Goal: Task Accomplishment & Management: Manage account settings

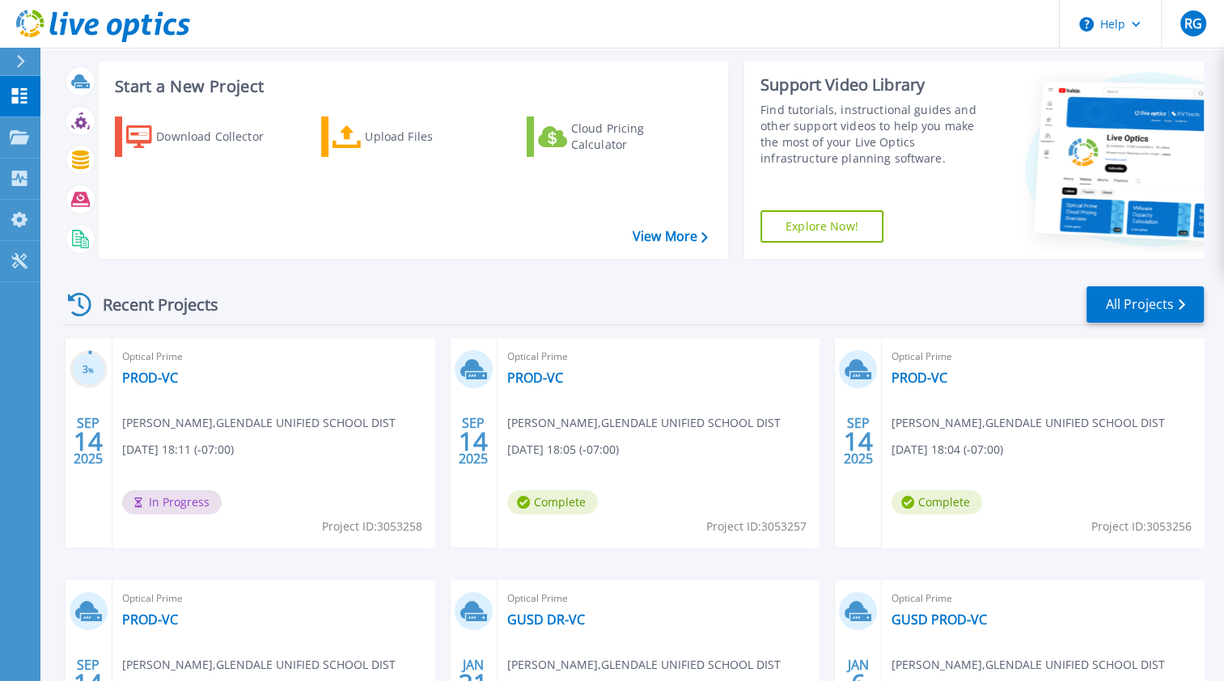
scroll to position [162, 0]
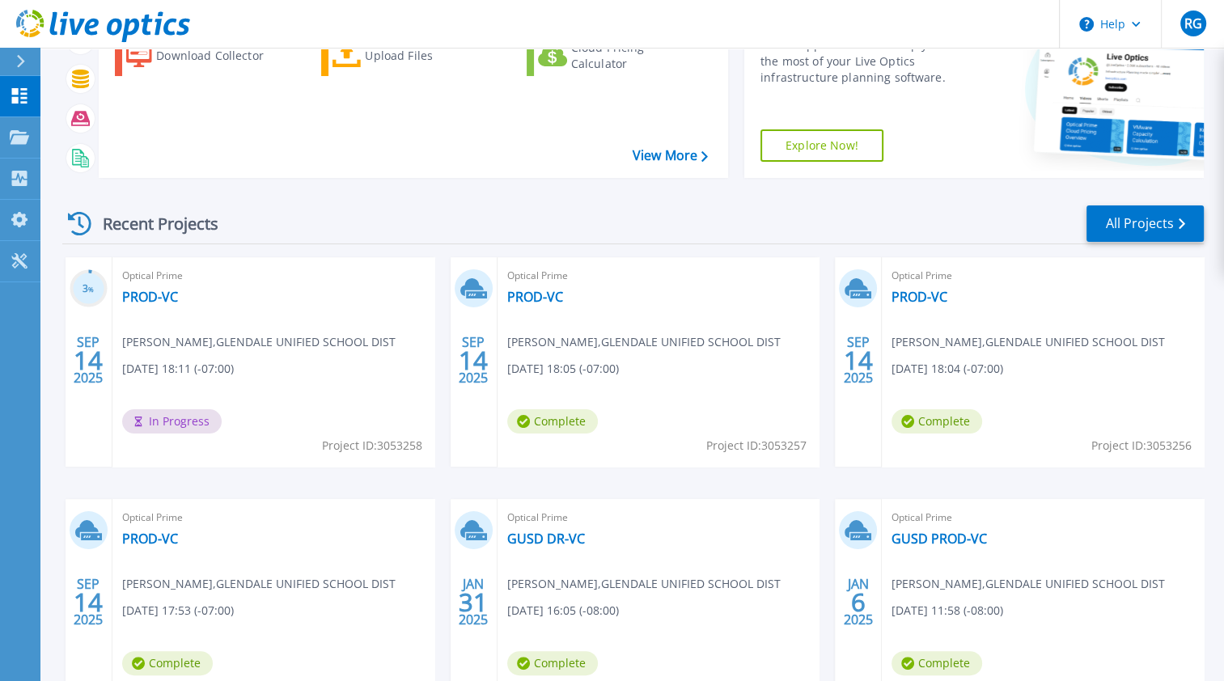
click at [735, 400] on div "Optical Prime PROD-[PERSON_NAME] [PERSON_NAME] , [GEOGRAPHIC_DATA] DIST [DATE] …" at bounding box center [659, 362] width 322 height 210
click at [1035, 290] on div "Optical Prime PROD-[PERSON_NAME] [PERSON_NAME] , [GEOGRAPHIC_DATA] DIST [DATE] …" at bounding box center [1043, 362] width 322 height 210
click at [1088, 403] on div "Optical Prime PROD-[PERSON_NAME] [PERSON_NAME] , [GEOGRAPHIC_DATA] DIST [DATE] …" at bounding box center [1043, 362] width 322 height 210
click at [1029, 452] on div "Optical Prime PROD-[PERSON_NAME] [PERSON_NAME] , [GEOGRAPHIC_DATA] DIST [DATE] …" at bounding box center [1043, 362] width 322 height 210
drag, startPoint x: 934, startPoint y: 432, endPoint x: 884, endPoint y: 381, distance: 71.0
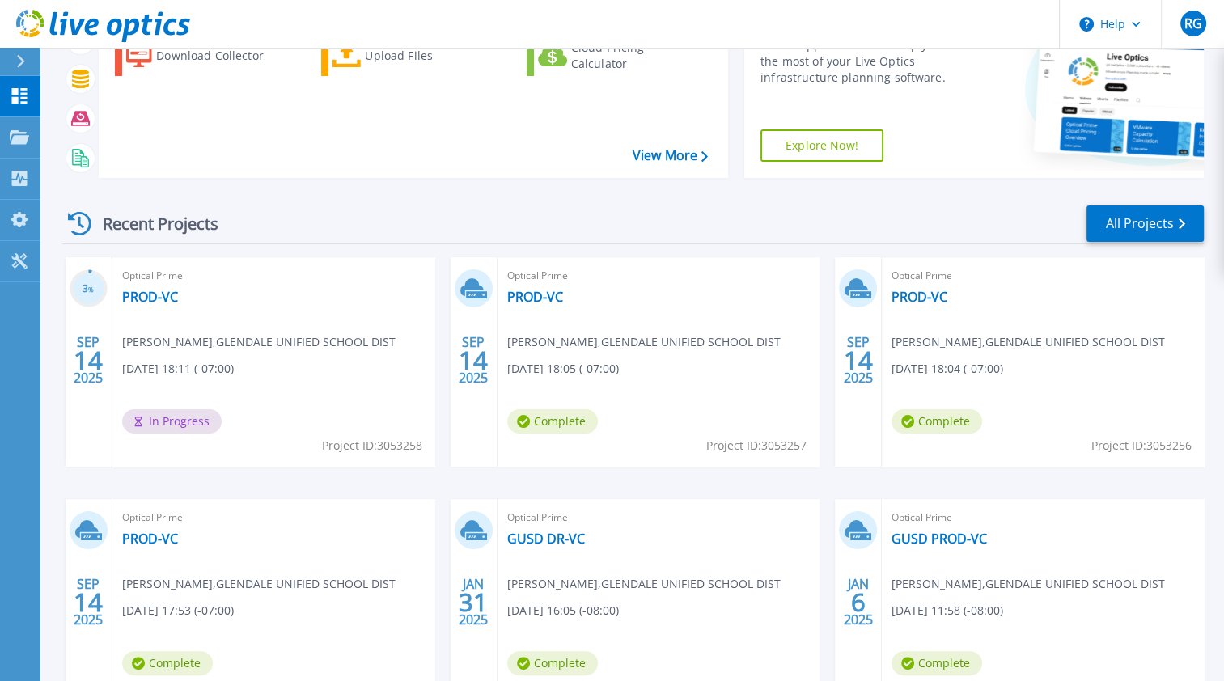
click at [933, 432] on span "Complete" at bounding box center [937, 421] width 91 height 24
click at [876, 344] on div "[DATE]" at bounding box center [858, 362] width 47 height 210
drag, startPoint x: 868, startPoint y: 317, endPoint x: 867, endPoint y: 291, distance: 25.9
click at [867, 291] on icon at bounding box center [858, 288] width 27 height 25
click at [855, 286] on icon at bounding box center [856, 287] width 23 height 18
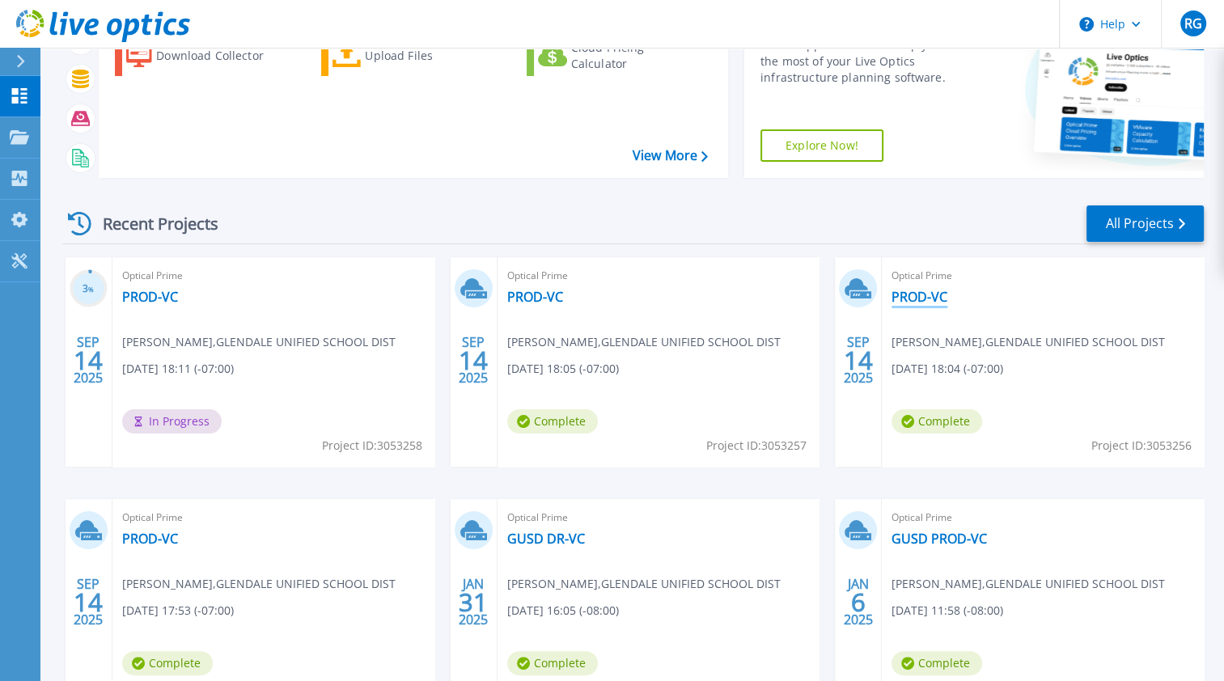
click at [919, 294] on link "PROD-VC" at bounding box center [920, 297] width 56 height 16
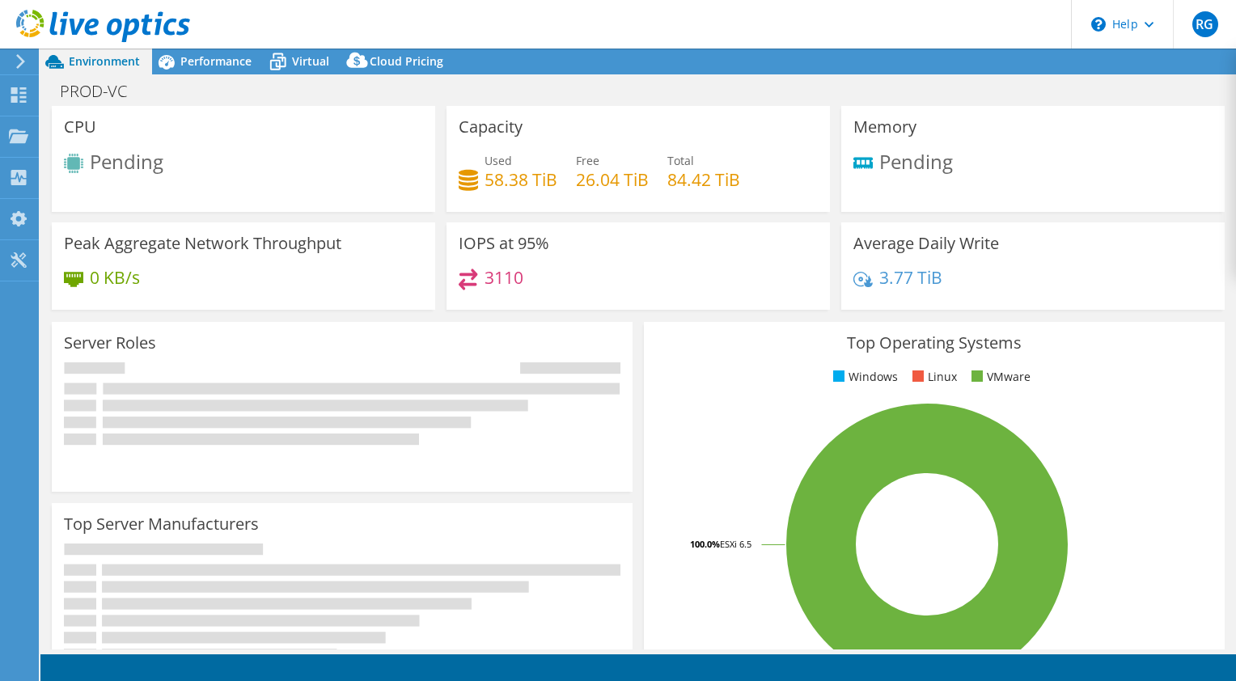
select select "USD"
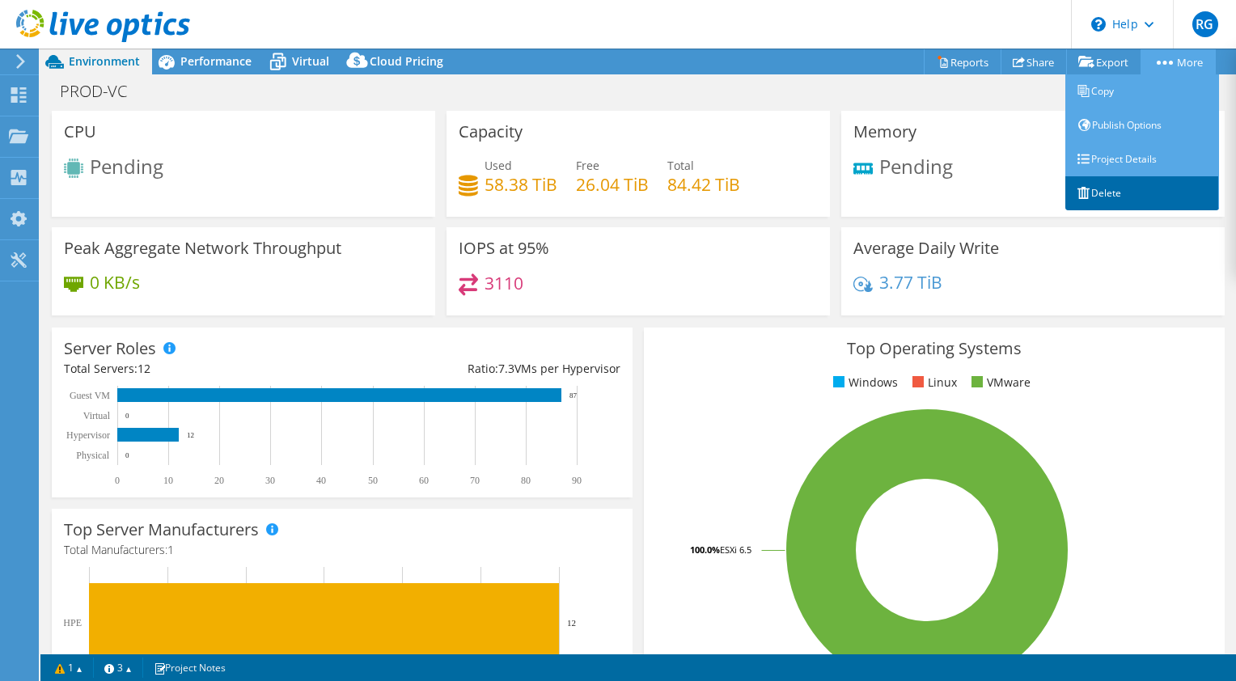
click at [1108, 189] on link "Delete" at bounding box center [1143, 193] width 154 height 34
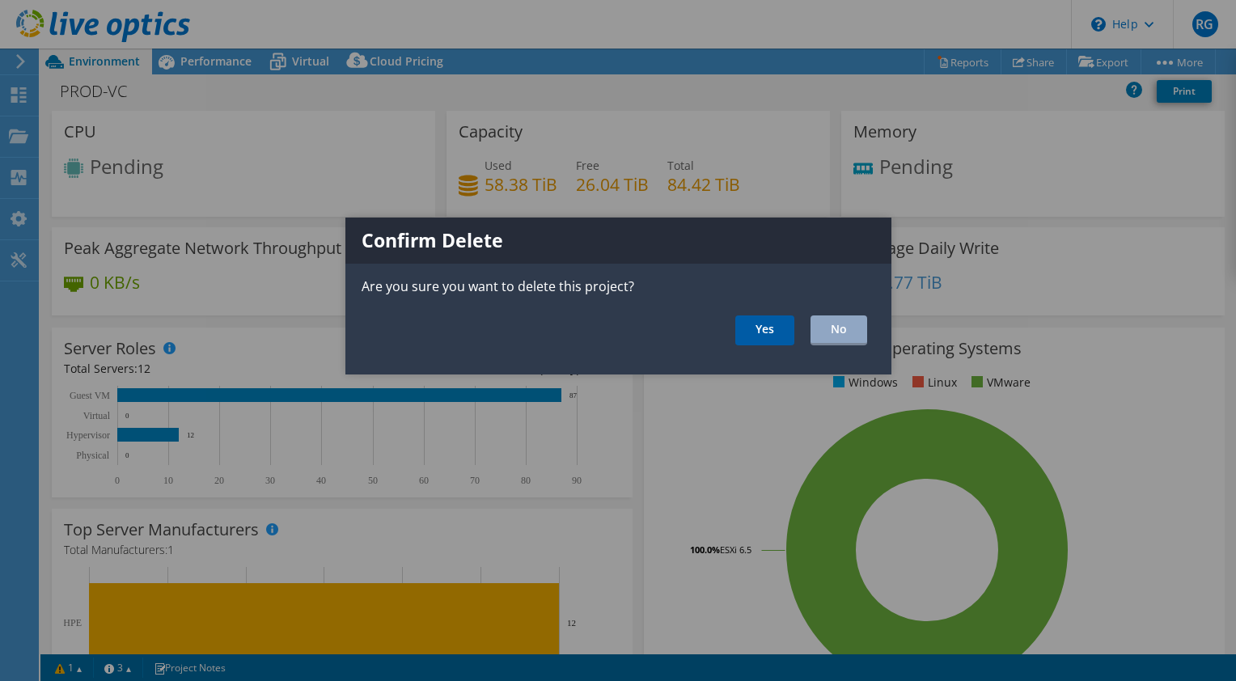
click at [767, 337] on link "Yes" at bounding box center [764, 331] width 59 height 30
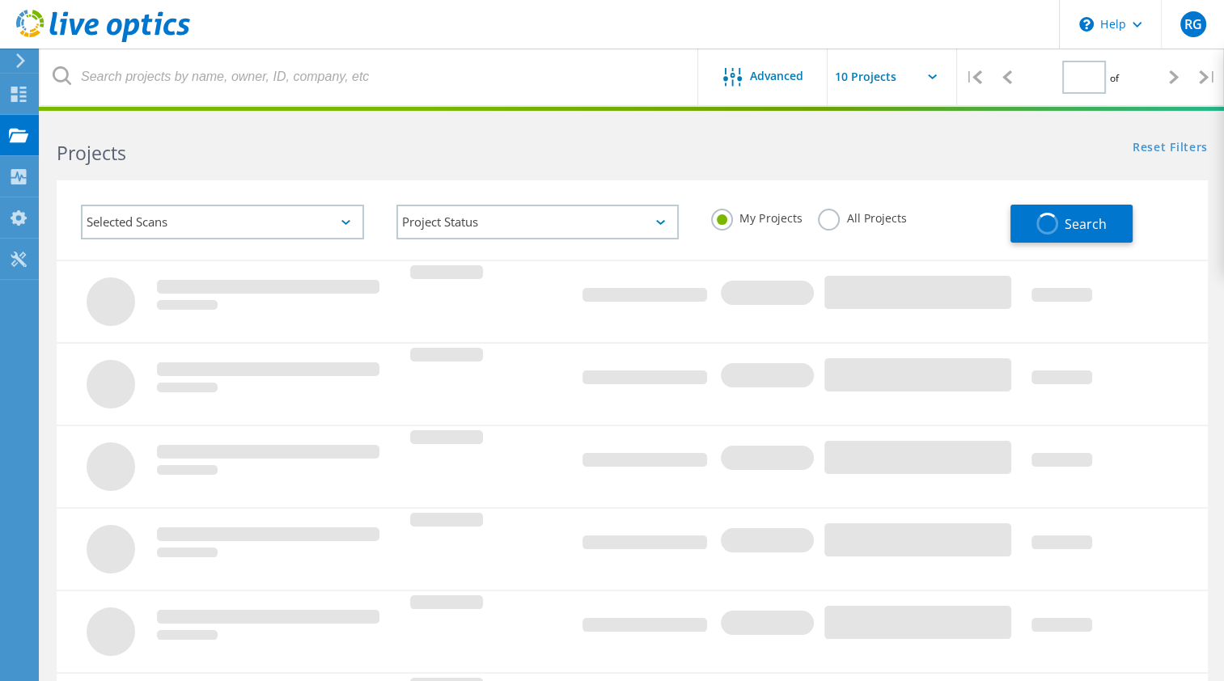
type input "1"
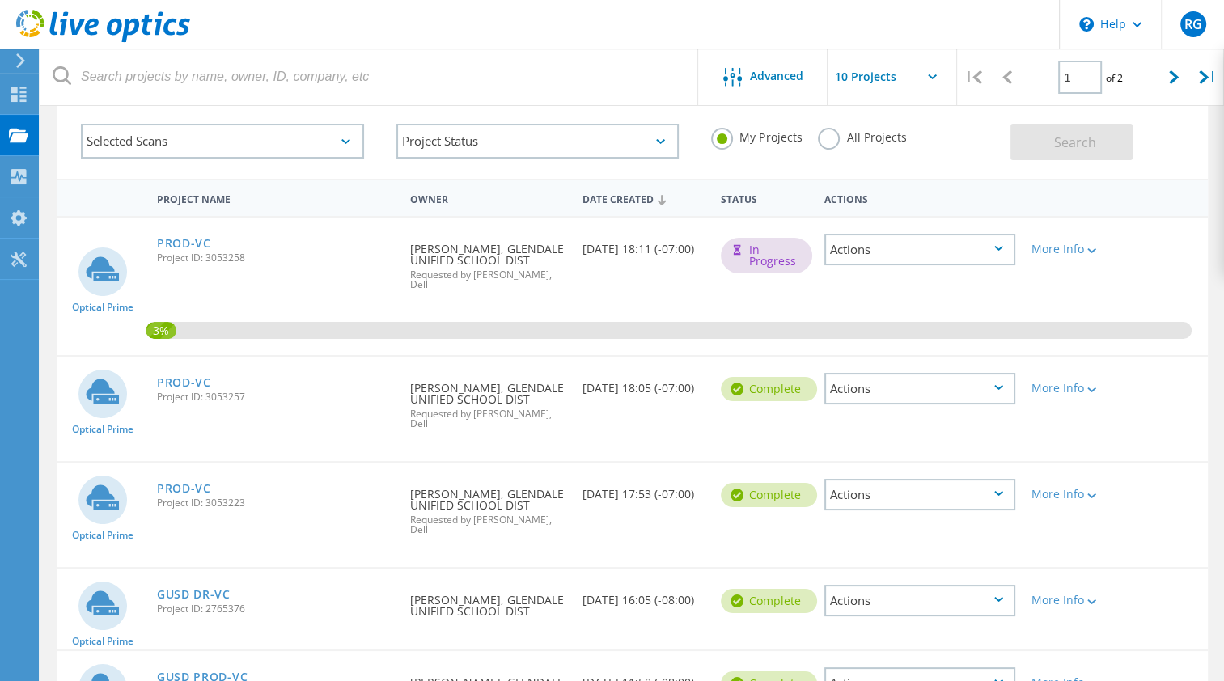
scroll to position [162, 0]
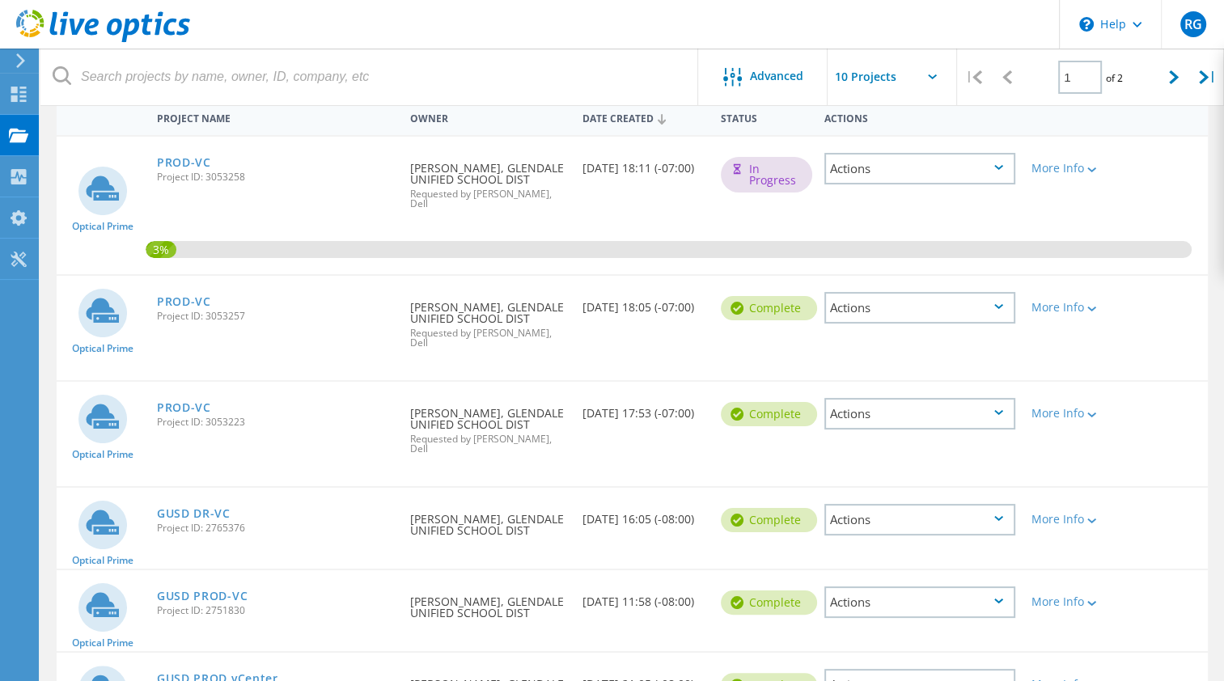
click at [913, 398] on div "Actions" at bounding box center [919, 414] width 191 height 32
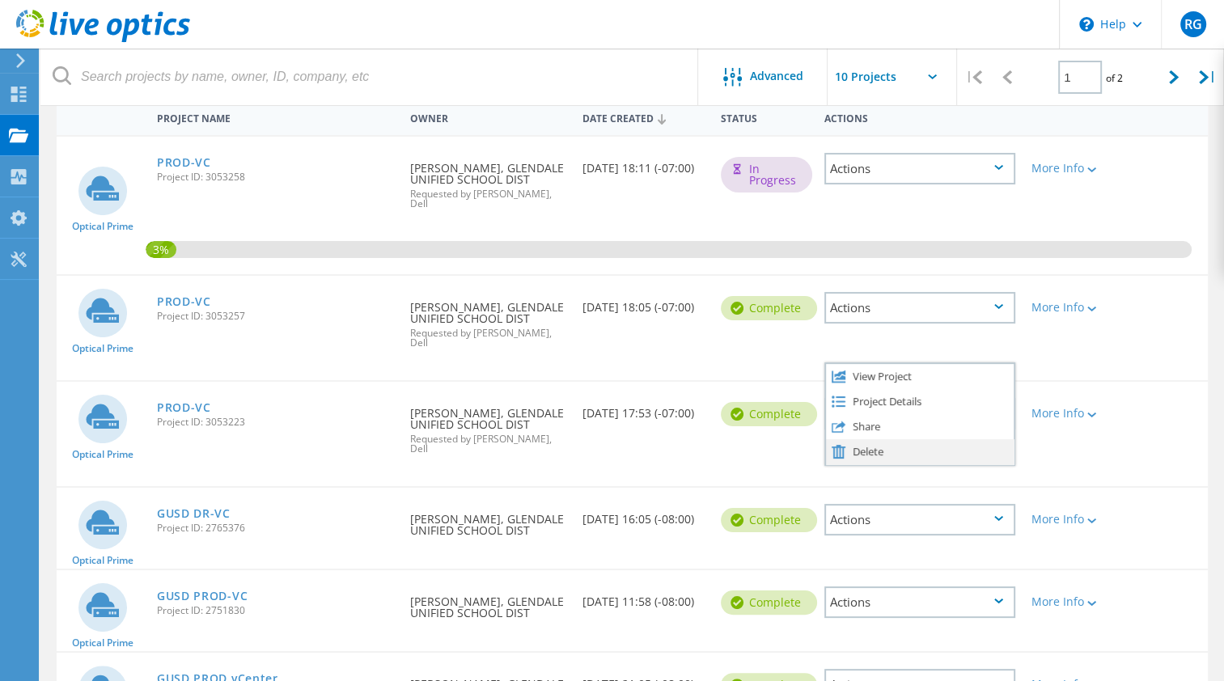
click at [884, 439] on div "Delete" at bounding box center [920, 451] width 188 height 25
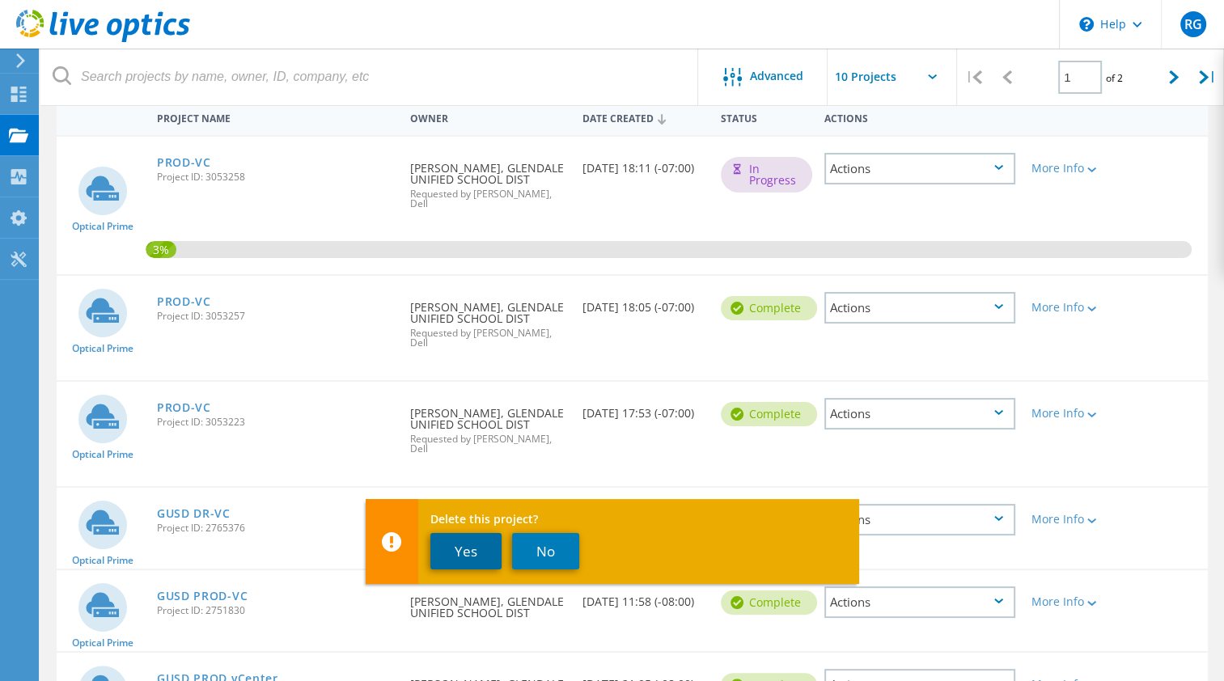
drag, startPoint x: 473, startPoint y: 555, endPoint x: 485, endPoint y: 548, distance: 14.2
click at [473, 554] on button "Yes" at bounding box center [465, 551] width 71 height 36
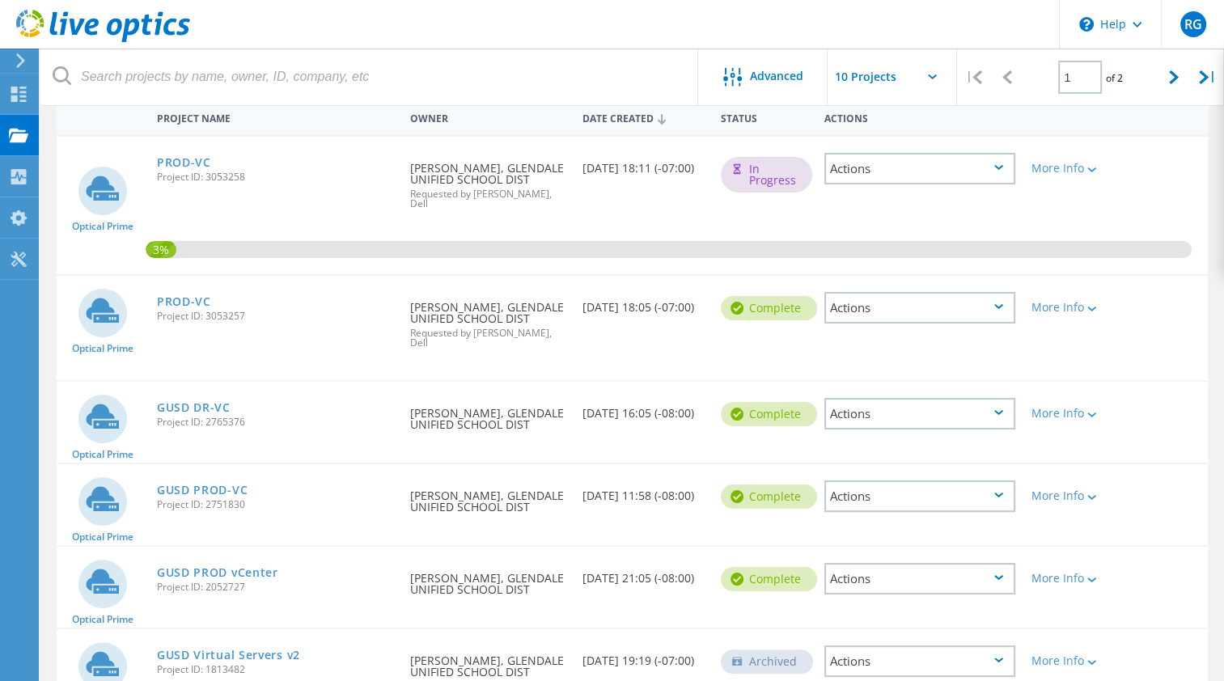
click at [945, 299] on div "Actions" at bounding box center [919, 308] width 191 height 32
click at [871, 333] on div "Delete" at bounding box center [920, 345] width 188 height 25
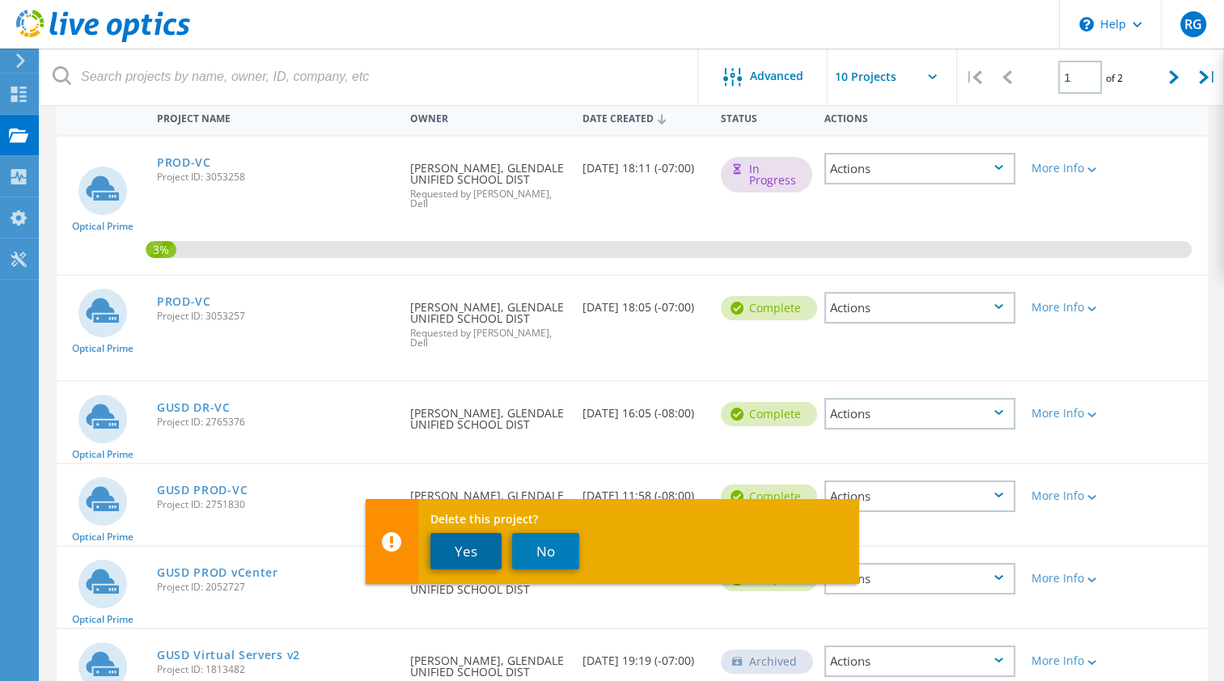
drag, startPoint x: 471, startPoint y: 549, endPoint x: 502, endPoint y: 552, distance: 31.7
click at [472, 549] on button "Yes" at bounding box center [465, 551] width 71 height 36
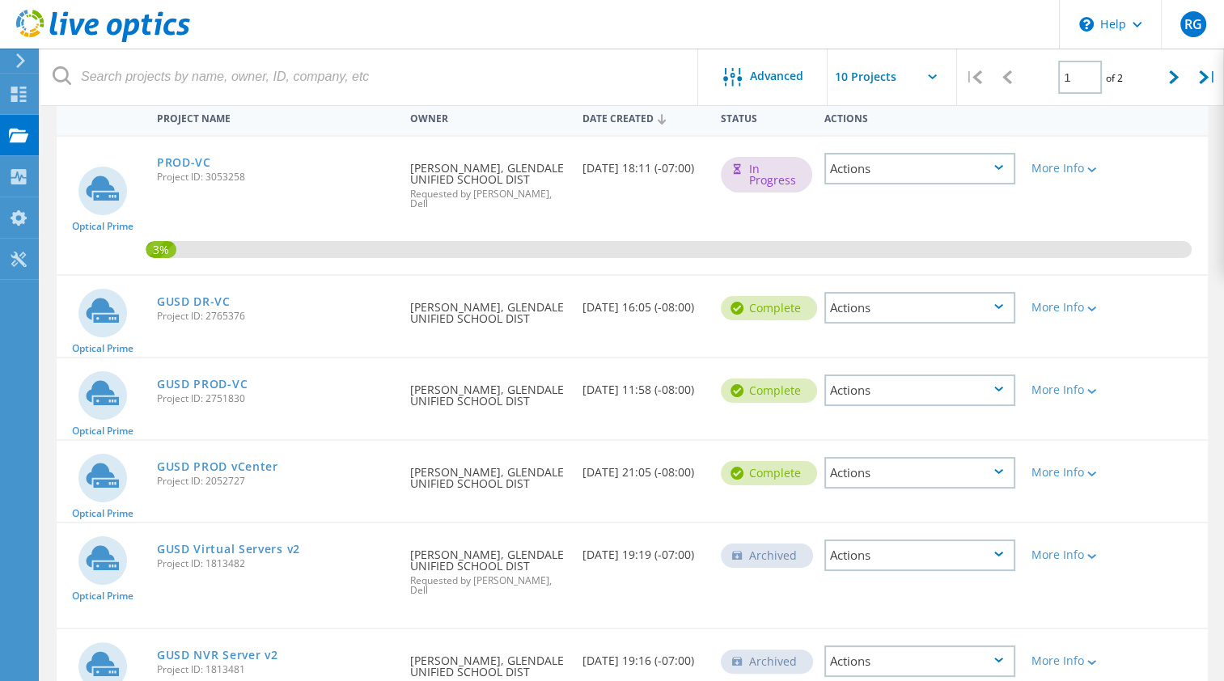
scroll to position [0, 0]
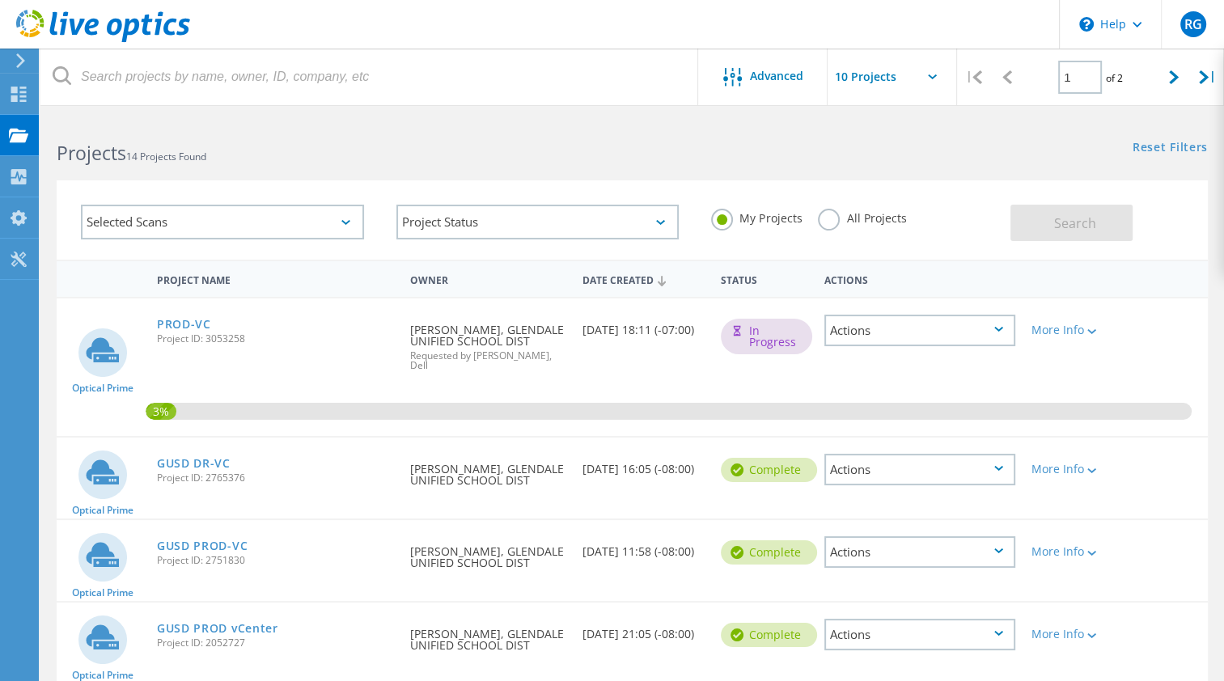
click at [955, 335] on div "Actions" at bounding box center [919, 331] width 191 height 32
click at [1177, 354] on div "3%" at bounding box center [632, 368] width 1151 height 138
click at [1184, 18] on span "RG" at bounding box center [1193, 24] width 18 height 13
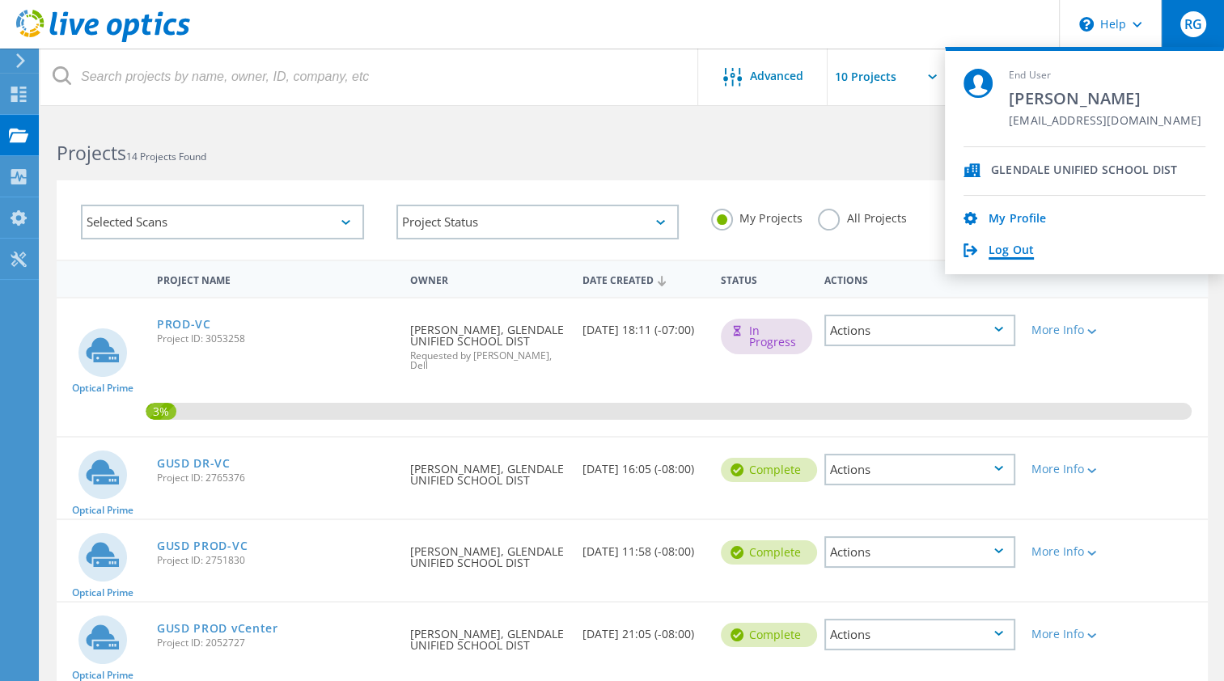
click at [1010, 253] on link "Log Out" at bounding box center [1011, 251] width 45 height 15
click at [1017, 244] on link "Log Out" at bounding box center [1011, 251] width 45 height 15
